Goal: Navigation & Orientation: Find specific page/section

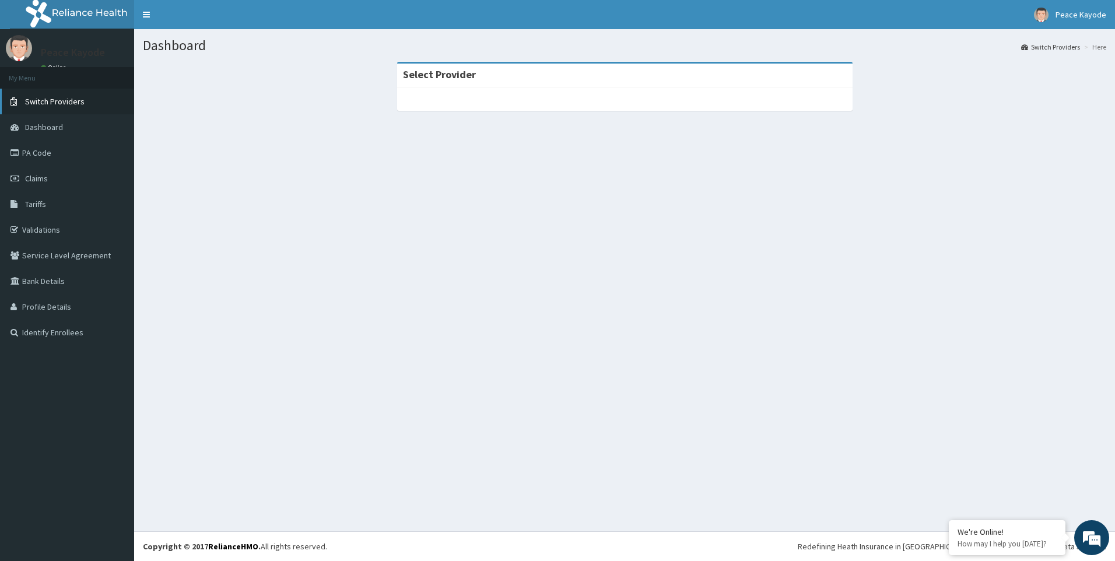
drag, startPoint x: 47, startPoint y: 101, endPoint x: 57, endPoint y: 107, distance: 11.8
click at [47, 101] on span "Switch Providers" at bounding box center [54, 101] width 59 height 10
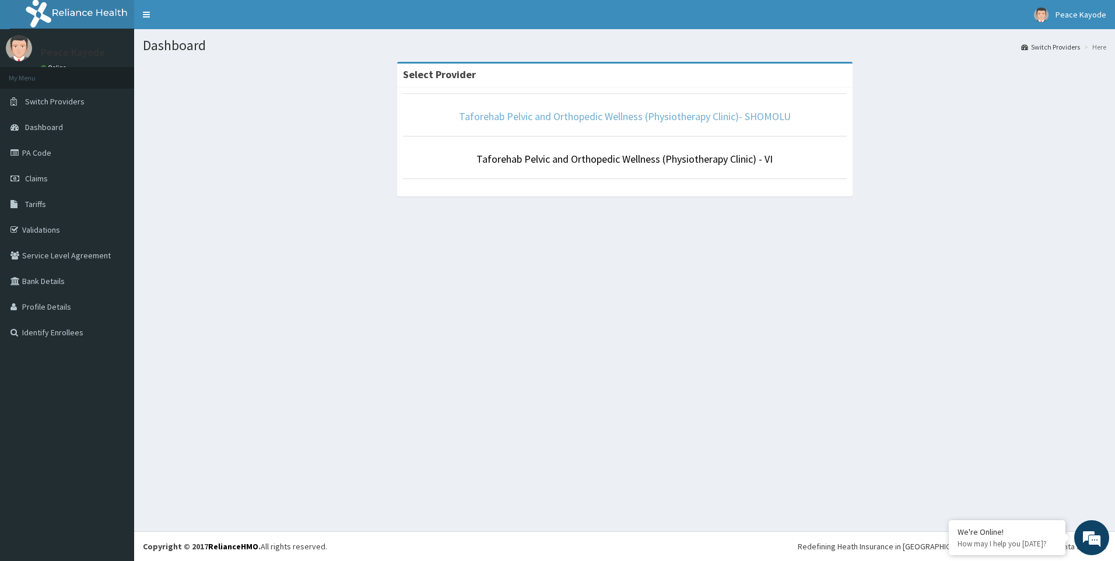
click at [625, 117] on link "Taforehab Pelvic and Orthopedic Wellness (Physiotherapy Clinic)- SHOMOLU" at bounding box center [625, 116] width 332 height 13
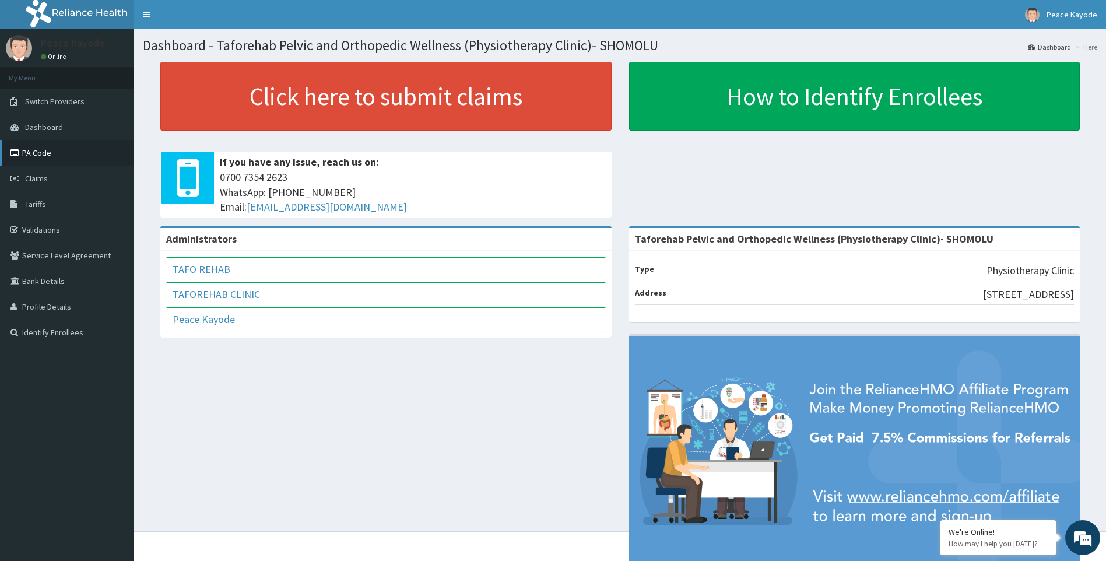
click at [60, 151] on link "PA Code" at bounding box center [67, 153] width 134 height 26
